Goal: Obtain resource: Download file/media

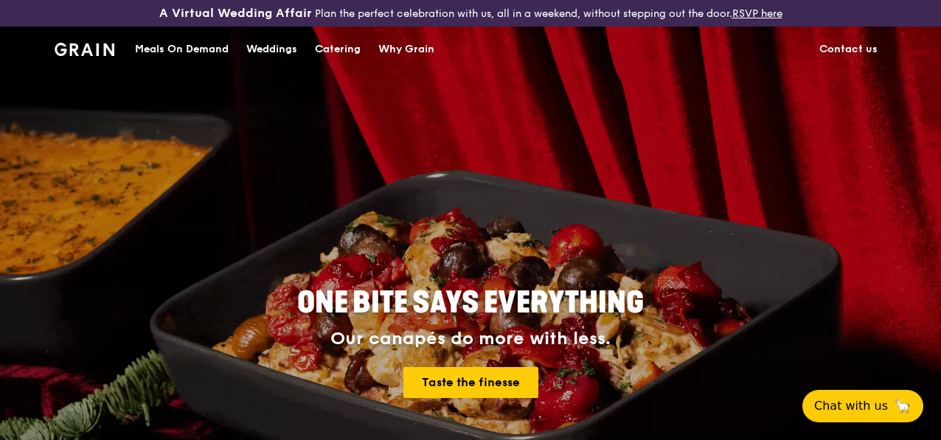
click at [347, 58] on div "Catering" at bounding box center [338, 49] width 46 height 44
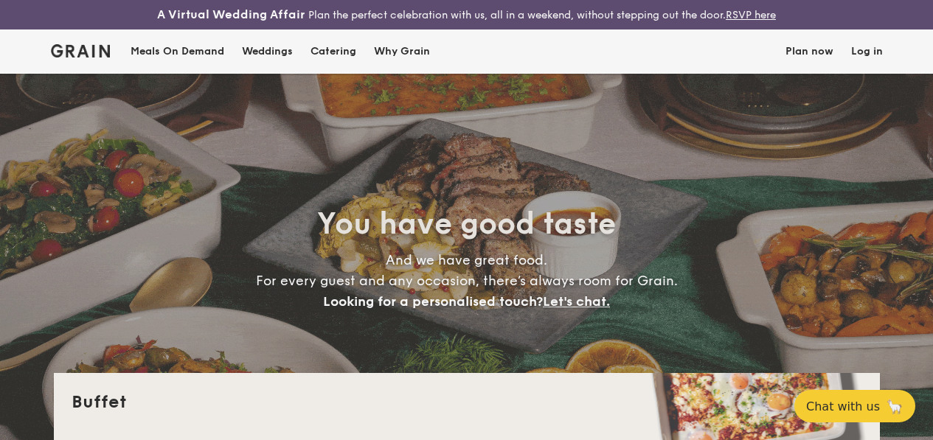
select select
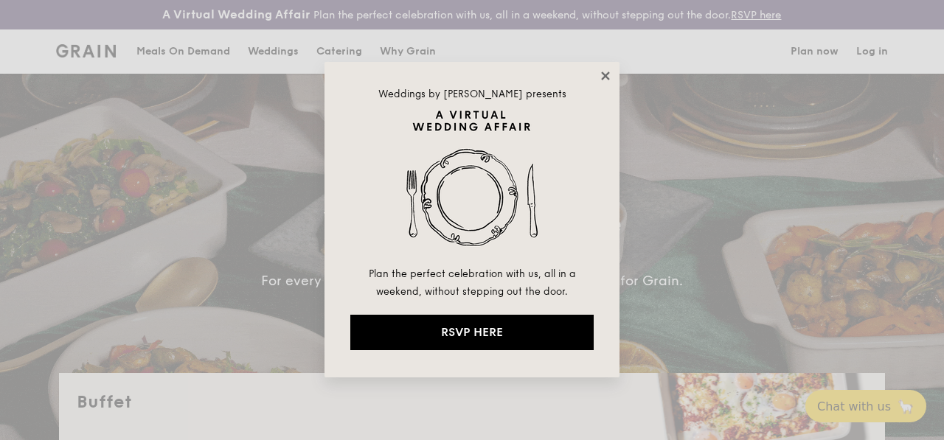
click at [608, 77] on icon at bounding box center [605, 76] width 8 height 8
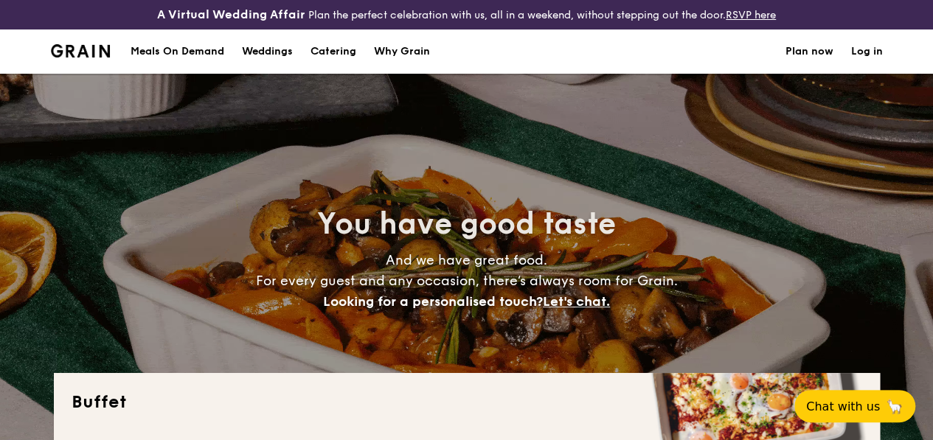
click at [326, 60] on h1 "Catering" at bounding box center [334, 52] width 46 height 44
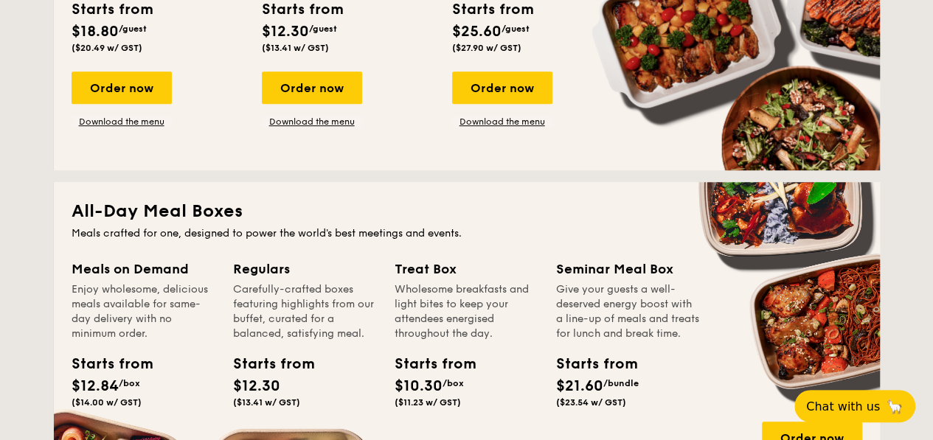
scroll to position [369, 0]
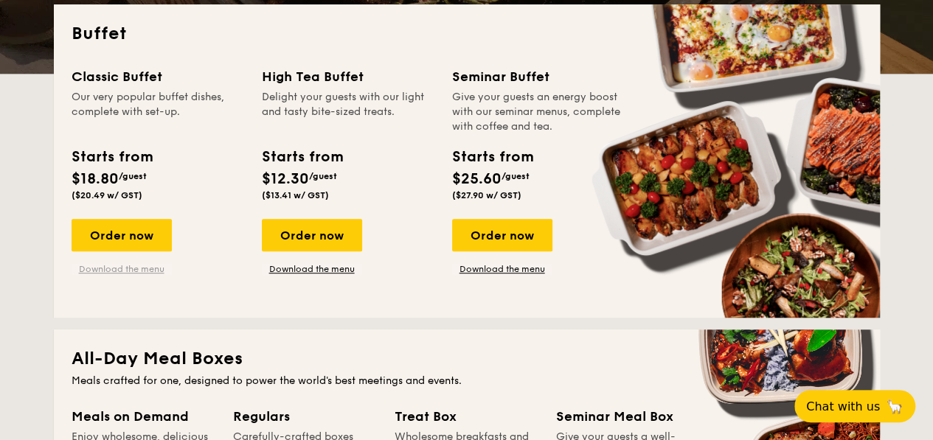
click at [110, 275] on link "Download the menu" at bounding box center [122, 269] width 100 height 12
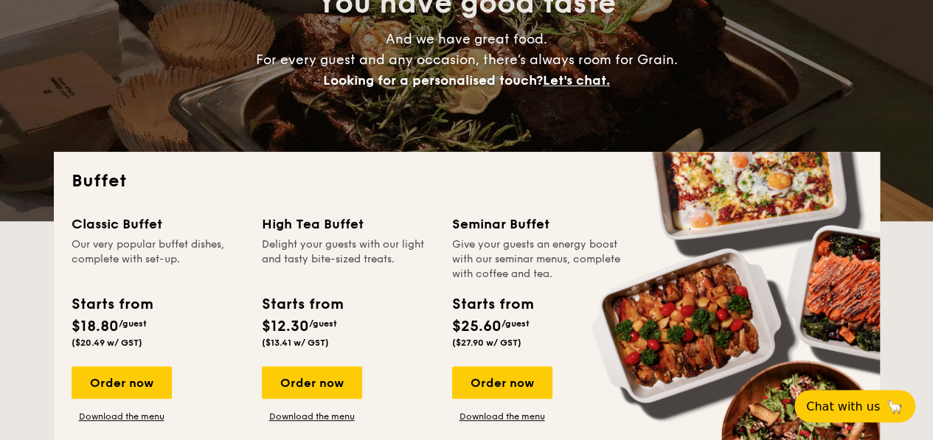
scroll to position [295, 0]
